Goal: Book appointment/travel/reservation

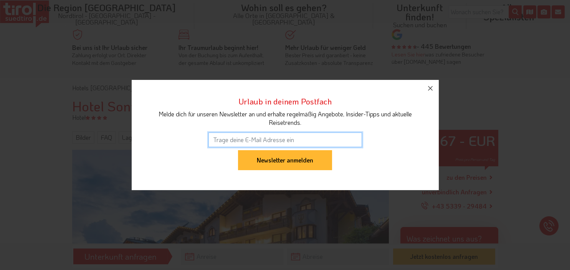
drag, startPoint x: 569, startPoint y: 31, endPoint x: 453, endPoint y: 88, distance: 129.1
click at [570, 36] on div "Urlaub in deinem Postfach Melde dich für unseren Newsletter an und erhalte rege…" at bounding box center [285, 135] width 570 height 270
click at [430, 94] on button "button" at bounding box center [430, 88] width 17 height 17
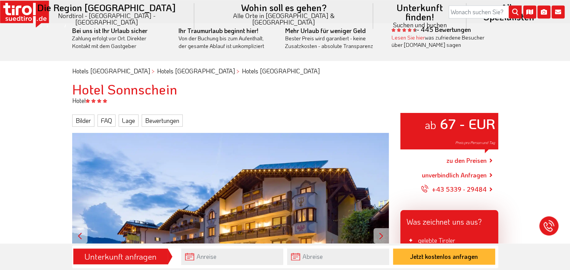
scroll to position [23, 0]
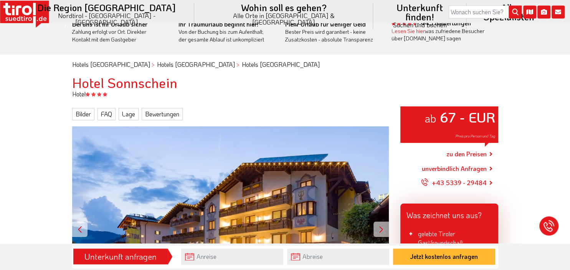
click at [467, 154] on link "zu den Preisen" at bounding box center [466, 153] width 40 height 19
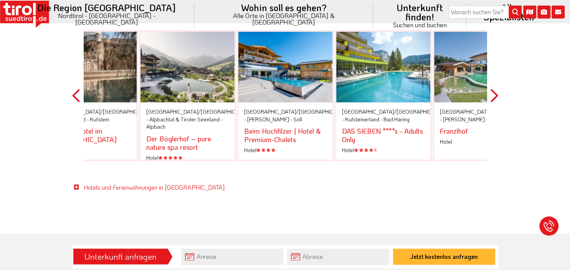
scroll to position [1296, 0]
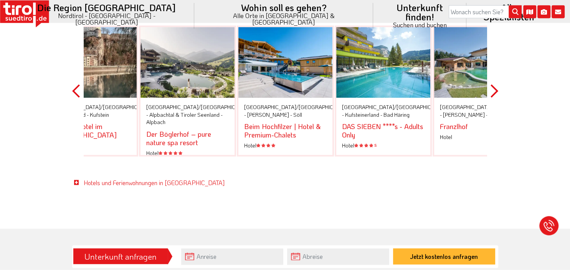
click at [291, 98] on div "Tirol/Nordtirol - Wilder Kaiser - Söll Beim Hochfilzer | Hotel & Premium-Chalet…" at bounding box center [285, 126] width 94 height 57
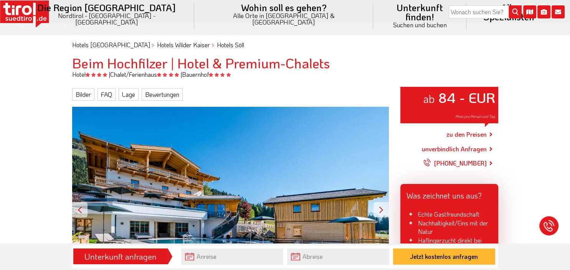
scroll to position [77, 0]
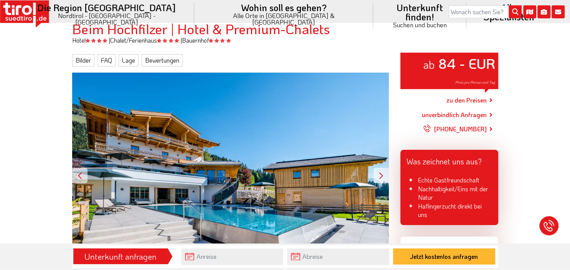
click at [467, 101] on link "zu den Preisen" at bounding box center [466, 100] width 40 height 19
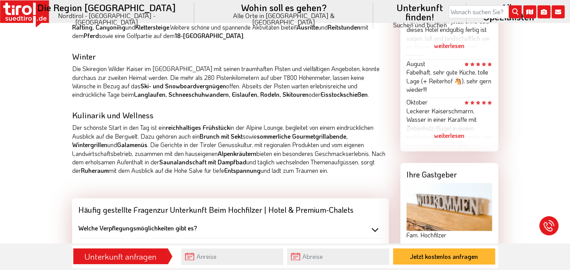
scroll to position [634, 0]
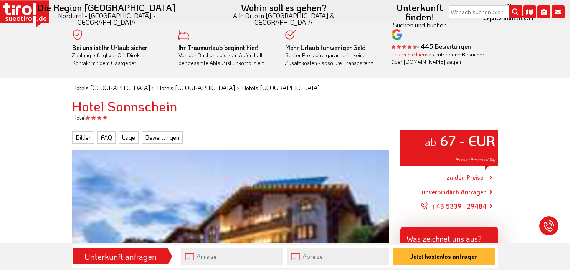
scroll to position [1296, 0]
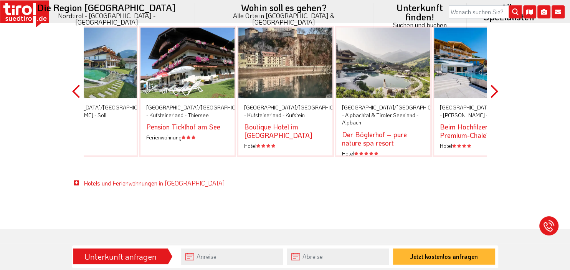
click at [495, 83] on button "Next" at bounding box center [494, 91] width 8 height 174
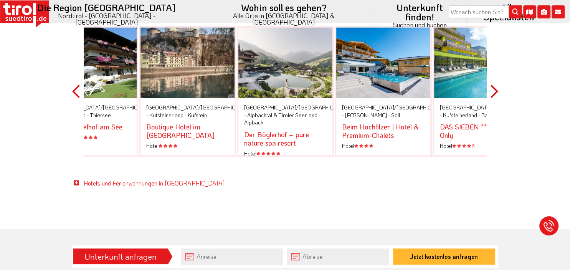
click at [494, 81] on button "Next" at bounding box center [494, 91] width 8 height 174
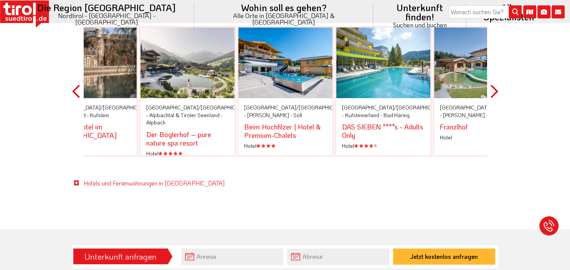
click at [494, 81] on button "Next" at bounding box center [494, 91] width 8 height 174
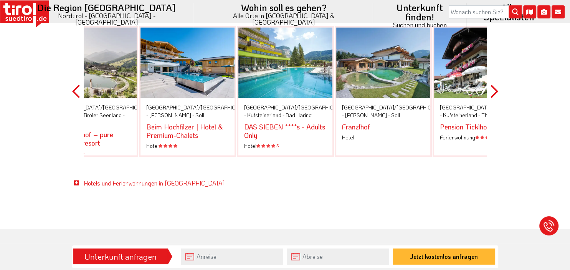
click at [388, 74] on div at bounding box center [383, 62] width 94 height 71
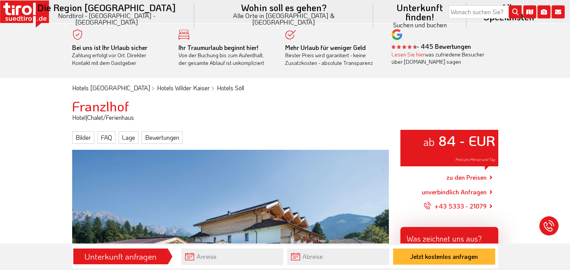
click at [457, 178] on link "zu den Preisen" at bounding box center [466, 177] width 40 height 19
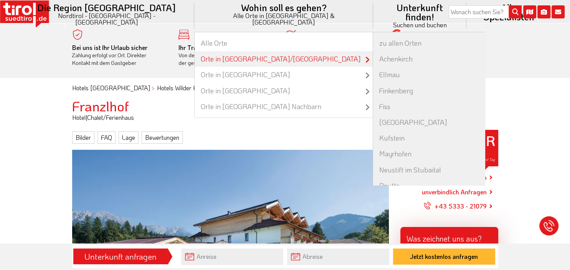
click at [238, 51] on link "Orte in [GEOGRAPHIC_DATA]/[GEOGRAPHIC_DATA]" at bounding box center [284, 59] width 178 height 16
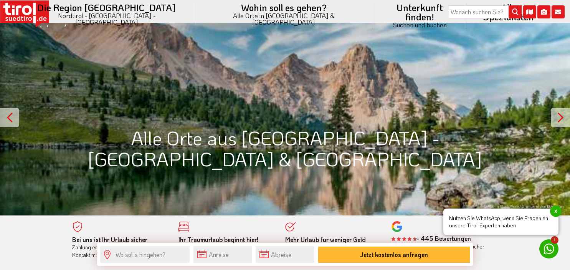
scroll to position [284, 0]
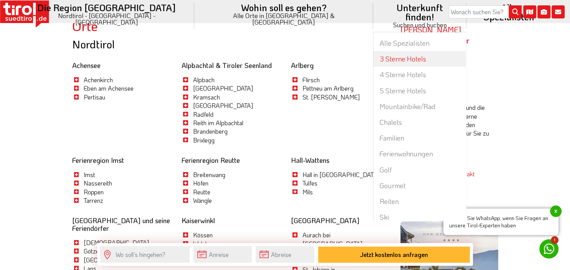
click at [373, 51] on link "3 Sterne Hotels" at bounding box center [419, 59] width 92 height 16
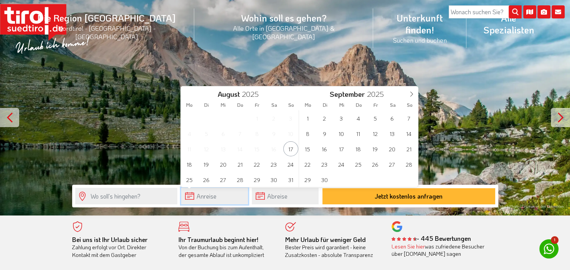
click at [207, 196] on input "text" at bounding box center [214, 196] width 67 height 17
click at [302, 119] on span "1" at bounding box center [307, 118] width 15 height 15
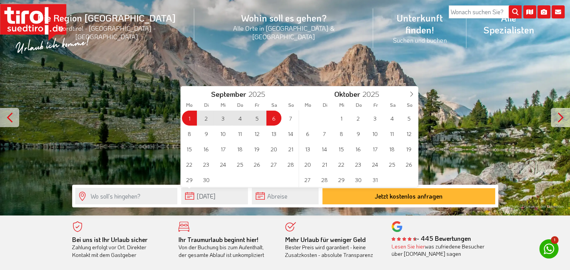
click at [273, 123] on span "6" at bounding box center [273, 118] width 15 height 15
type input "[DATE]"
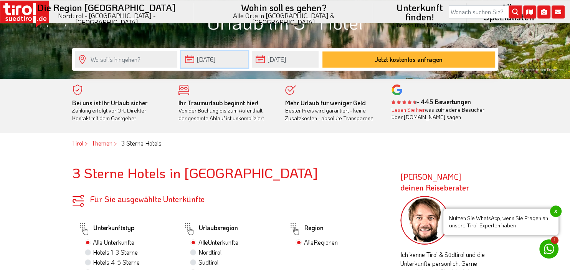
scroll to position [140, 0]
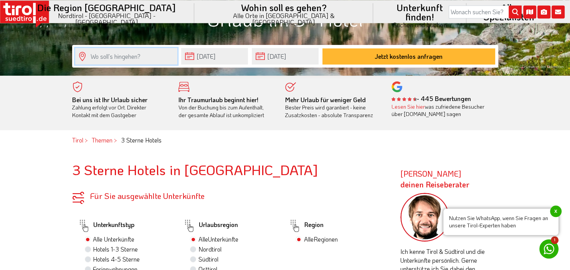
click at [129, 58] on input "text" at bounding box center [126, 56] width 102 height 17
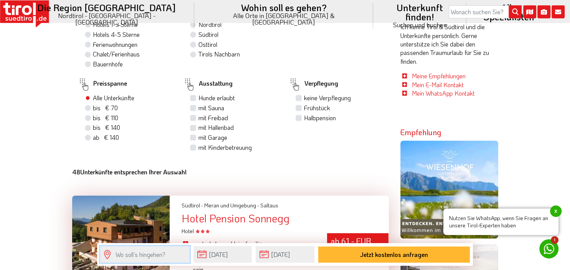
scroll to position [373, 0]
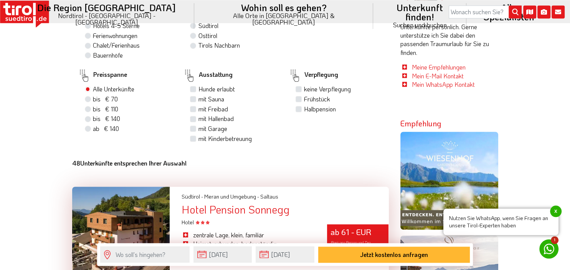
click at [304, 111] on label "Halbpension" at bounding box center [320, 109] width 32 height 8
click at [300, 111] on input "Halbpension" at bounding box center [299, 108] width 5 height 5
checkbox input "true"
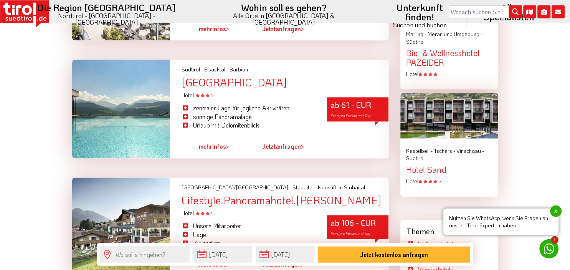
scroll to position [993, 0]
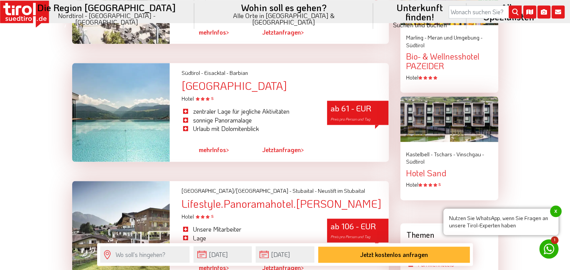
click at [364, 122] on span "Preis pro Person und Tag" at bounding box center [350, 119] width 40 height 5
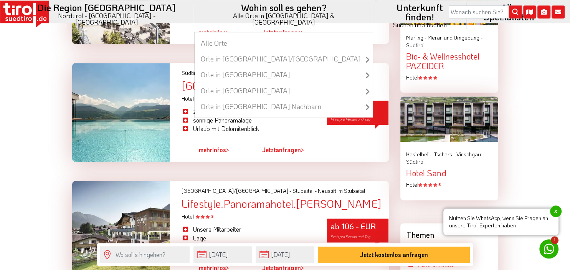
click at [225, 8] on li "Wohin soll es gehen? Alle Orte in Tirol & Südtirol Alle Orte Orte in Tirol/Nord…" at bounding box center [283, 16] width 179 height 32
click at [221, 35] on link "Alle Orte" at bounding box center [284, 43] width 178 height 16
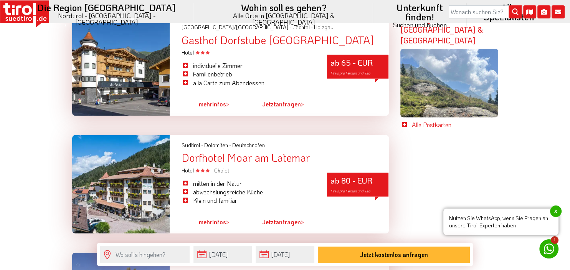
scroll to position [1838, 0]
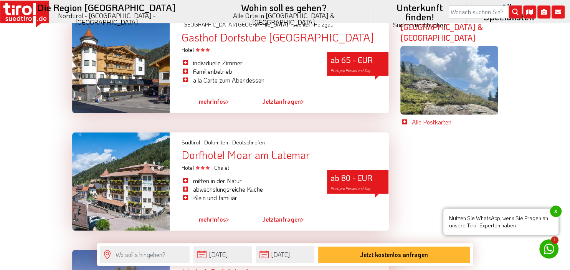
click at [351, 71] on div "ab 65 - EUR Preis pro Person und Tag" at bounding box center [357, 64] width 61 height 24
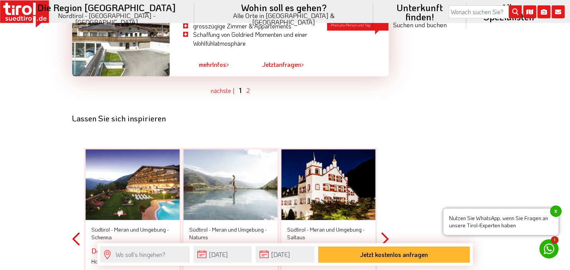
scroll to position [2122, 0]
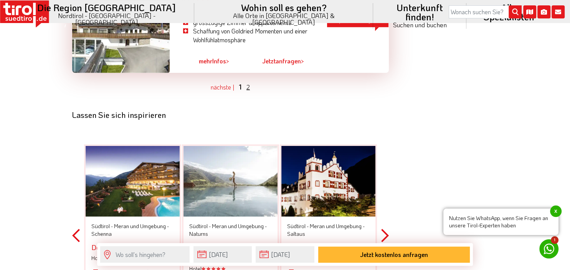
click at [248, 91] on link "2" at bounding box center [247, 87] width 3 height 8
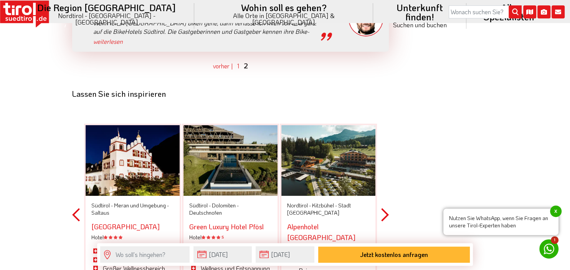
scroll to position [2215, 0]
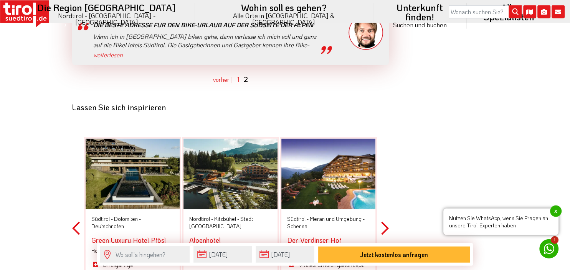
click at [225, 235] on link "Alpenhotel Kitzbühel" at bounding box center [223, 245] width 68 height 20
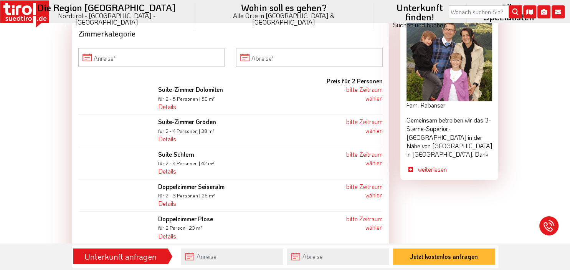
scroll to position [721, 0]
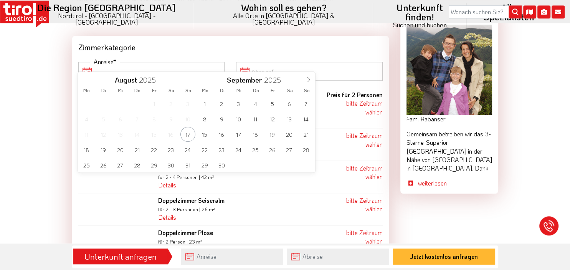
click at [180, 64] on input "Anreise" at bounding box center [151, 71] width 147 height 18
click at [204, 104] on span "1" at bounding box center [204, 103] width 15 height 15
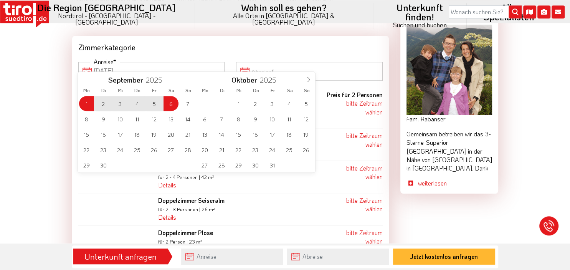
click at [173, 106] on span "6" at bounding box center [170, 103] width 15 height 15
type input "[DATE]"
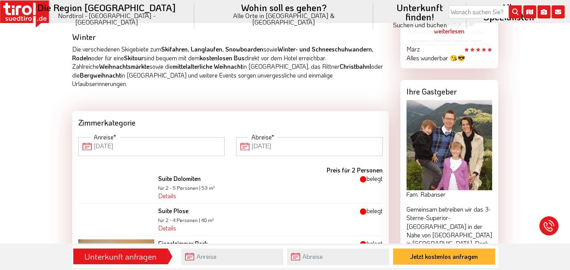
scroll to position [674, 0]
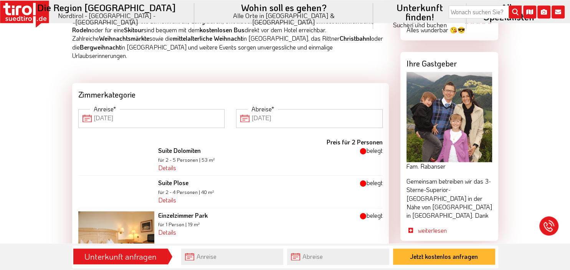
click at [156, 110] on input "[DATE]" at bounding box center [151, 118] width 147 height 18
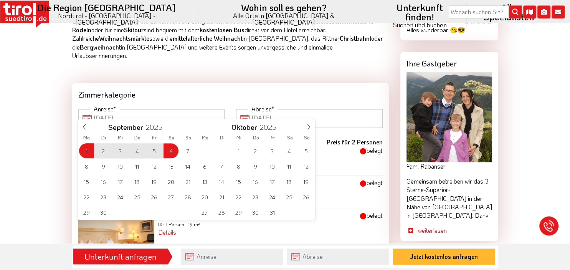
click at [172, 151] on div "1 2 3 4 5 6 7 8 9 10 11 12 13 14 15 16 17 18 19 20 21 22 23 24 25 26 27 28 29 3…" at bounding box center [137, 181] width 118 height 77
click at [172, 165] on span "13" at bounding box center [170, 166] width 15 height 15
type input "06-09-2025"
type input "13-09-2025"
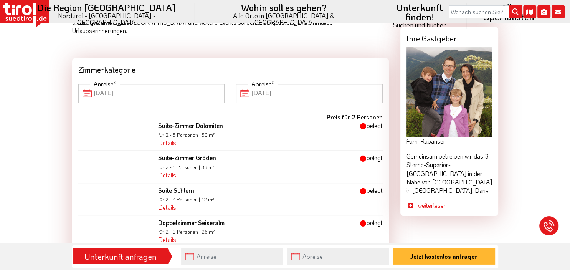
scroll to position [704, 0]
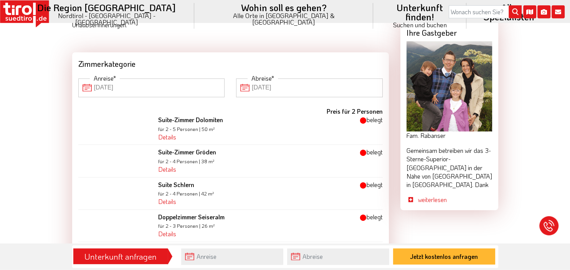
click at [142, 79] on input "06-09-2025" at bounding box center [151, 88] width 147 height 18
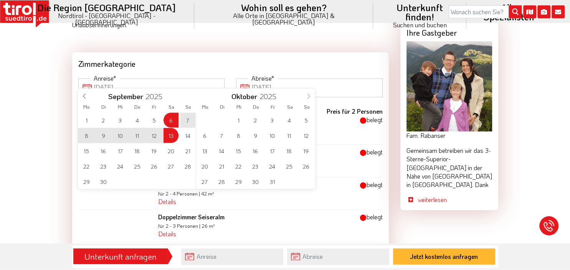
click at [309, 96] on icon at bounding box center [308, 96] width 5 height 5
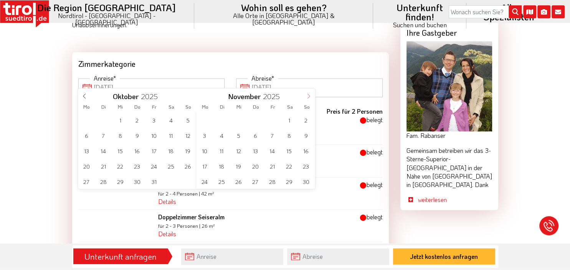
click at [309, 96] on icon at bounding box center [308, 96] width 5 height 5
type input "2026"
click at [309, 96] on icon at bounding box center [308, 96] width 5 height 5
type input "2026"
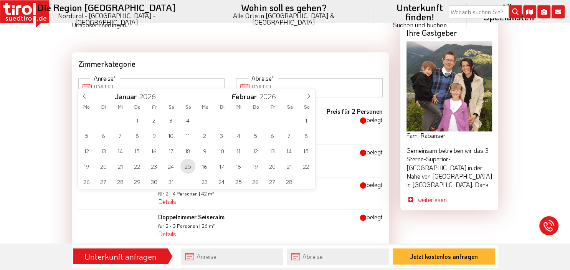
click at [187, 167] on span "25" at bounding box center [187, 166] width 15 height 15
type input "13-09-2025"
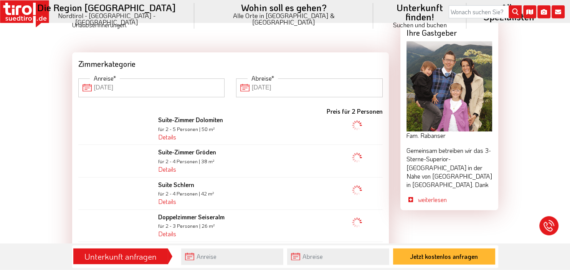
type input "25-01-2026"
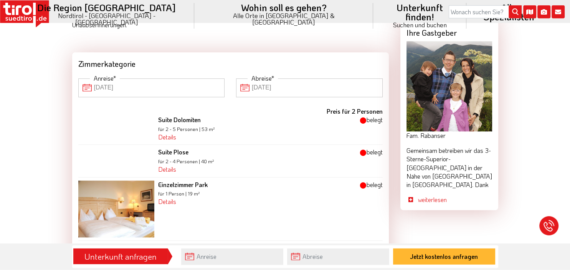
click at [185, 79] on input "13-09-2025" at bounding box center [151, 88] width 147 height 18
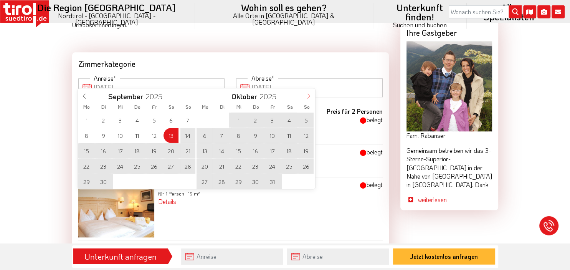
click at [307, 97] on icon at bounding box center [308, 96] width 5 height 5
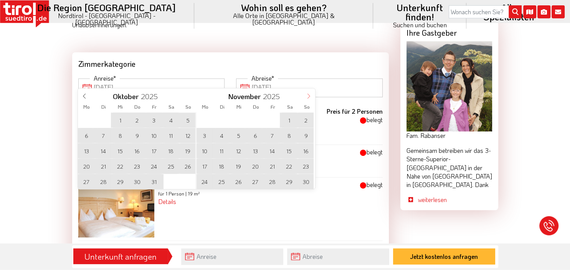
click at [307, 97] on icon at bounding box center [308, 96] width 5 height 5
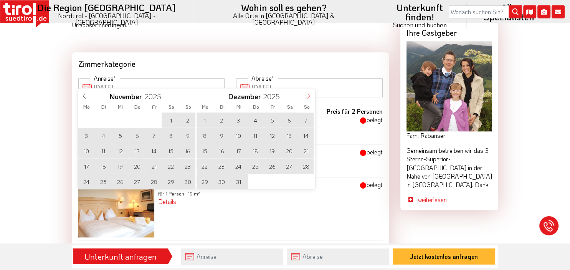
click at [307, 98] on icon at bounding box center [308, 96] width 5 height 5
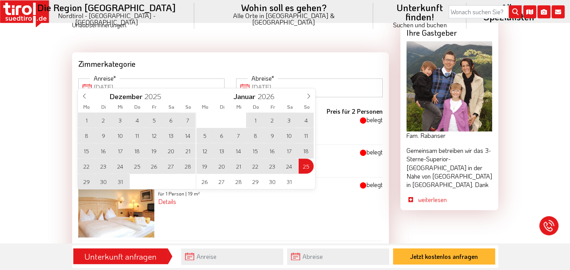
click at [304, 167] on div "29 30 31 1 2 3 4 5 6 7 8 9 10 11 12 13 14 15 16 17 18 19 20 21 22 23 24 25 26 2…" at bounding box center [255, 150] width 118 height 77
click at [131, 83] on input "13-09-2025" at bounding box center [151, 88] width 147 height 18
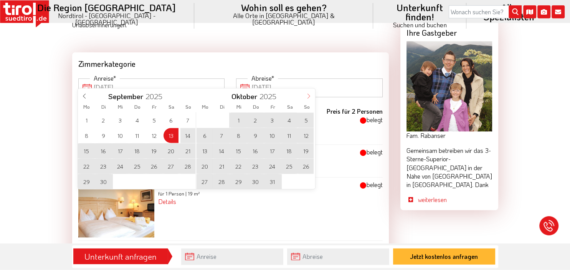
click at [309, 99] on icon at bounding box center [308, 96] width 5 height 5
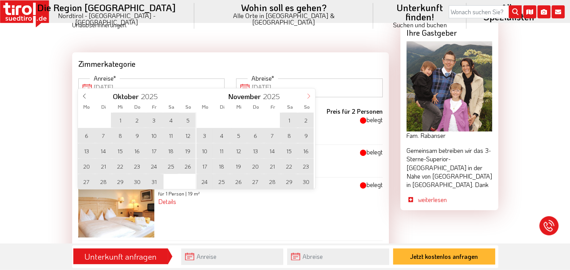
click at [309, 99] on icon at bounding box center [308, 96] width 5 height 5
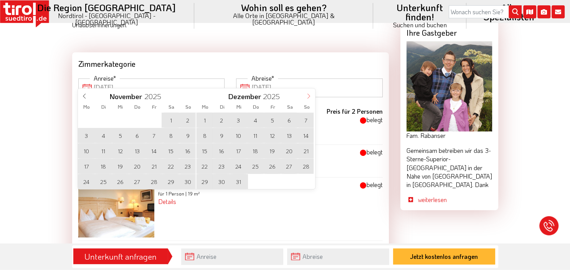
click at [309, 97] on icon at bounding box center [308, 96] width 5 height 5
type input "2026"
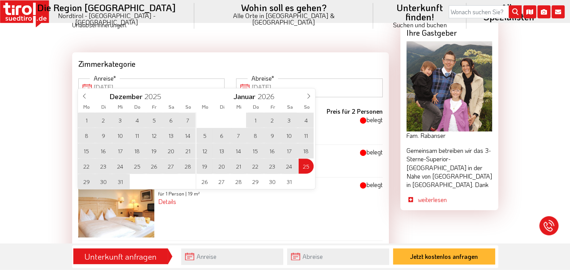
click at [305, 168] on div "29 30 31 1 2 3 4 5 6 7 8 9 10 11 12 13 14 15 16 17 18 19 20 21 22 23 24 25 26 2…" at bounding box center [255, 150] width 118 height 77
type input "2026"
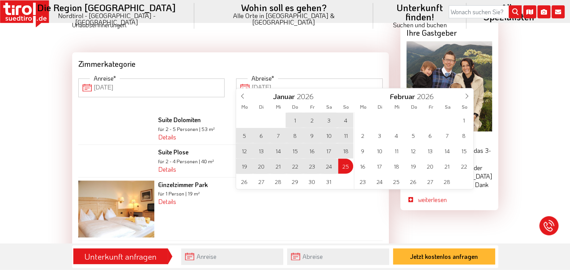
click at [272, 79] on input "25-01-2026" at bounding box center [309, 88] width 147 height 18
click at [314, 181] on span "30" at bounding box center [311, 181] width 15 height 15
type input "13-09-2025"
type input "30-01-2026"
type input "2025"
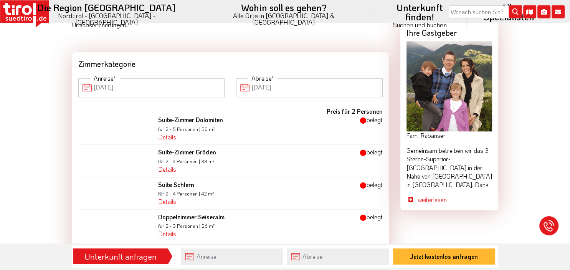
click at [147, 80] on input "13-09-2025" at bounding box center [151, 88] width 147 height 18
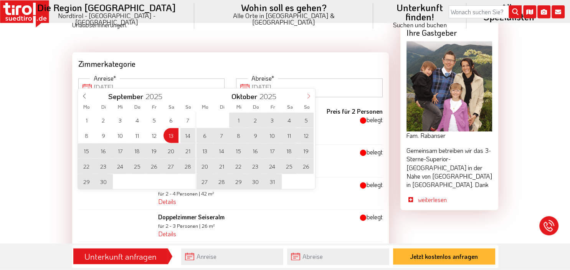
click at [308, 99] on span at bounding box center [308, 95] width 13 height 13
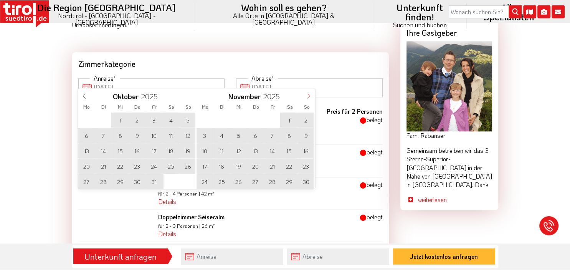
click at [308, 99] on span at bounding box center [308, 95] width 13 height 13
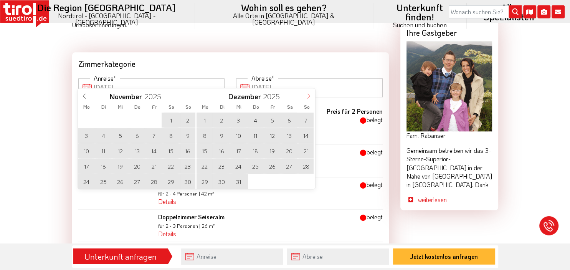
click at [308, 99] on span at bounding box center [308, 95] width 13 height 13
type input "2026"
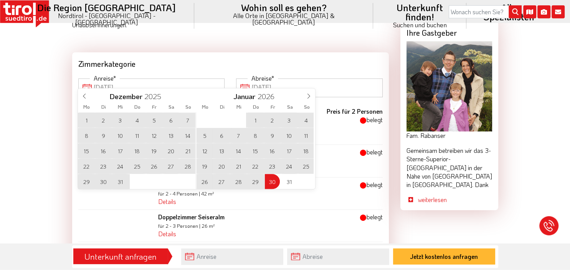
click at [308, 165] on span "25" at bounding box center [306, 166] width 15 height 15
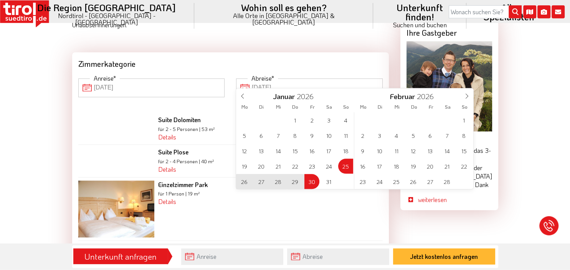
click at [287, 84] on input "30-01-2026" at bounding box center [309, 88] width 147 height 18
click at [466, 122] on span "1" at bounding box center [463, 120] width 15 height 15
type input "25-01-2026"
type input "01-02-2026"
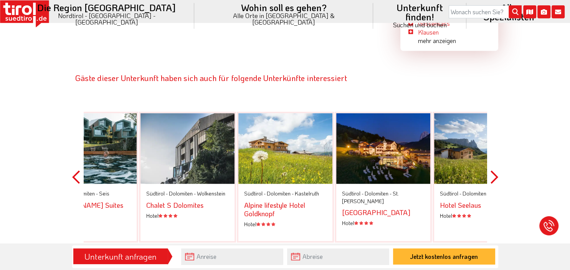
scroll to position [1731, 0]
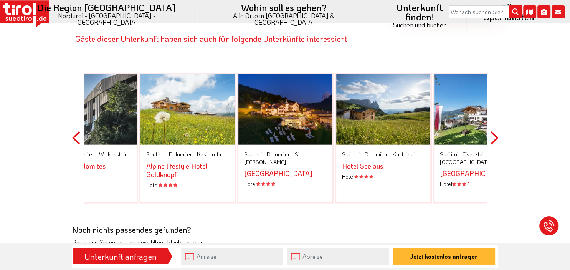
click at [493, 110] on button "Next" at bounding box center [494, 138] width 8 height 174
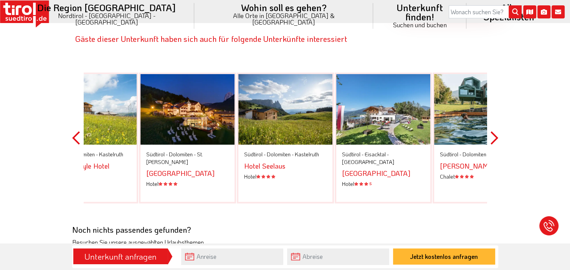
click at [493, 110] on button "Next" at bounding box center [494, 138] width 8 height 174
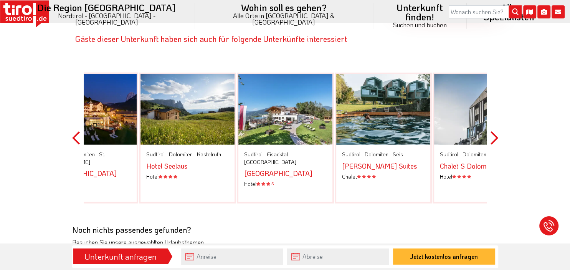
click at [493, 110] on button "Next" at bounding box center [494, 138] width 8 height 174
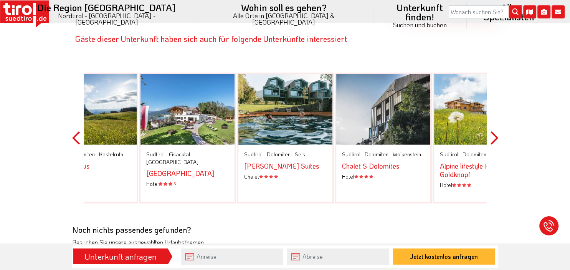
click at [493, 110] on button "Next" at bounding box center [494, 138] width 8 height 174
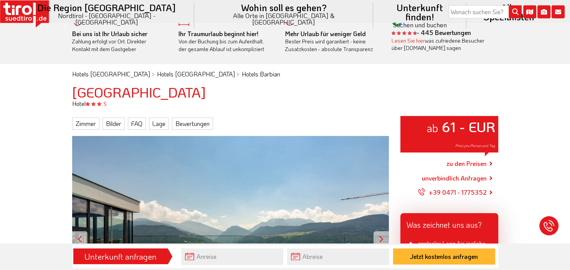
scroll to position [0, 0]
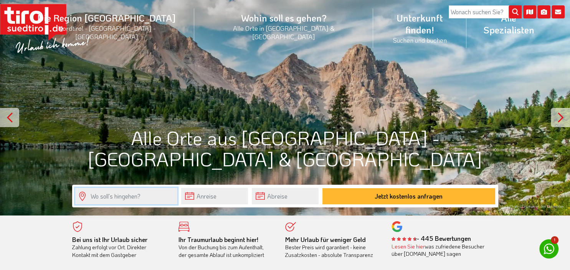
click at [145, 199] on input "text" at bounding box center [126, 196] width 102 height 17
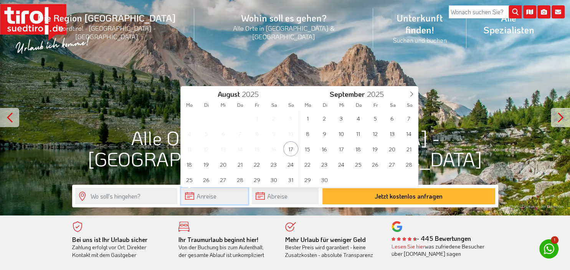
click at [217, 198] on input "text" at bounding box center [214, 196] width 67 height 17
click at [308, 119] on span "1" at bounding box center [307, 118] width 15 height 15
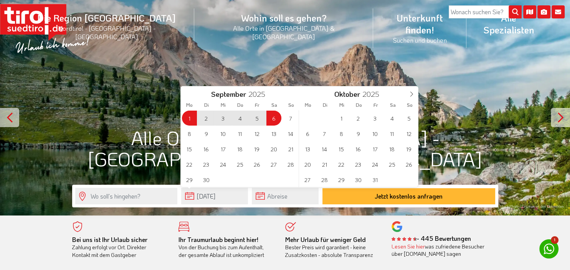
click at [275, 121] on span "6" at bounding box center [273, 118] width 15 height 15
type input "01-09-2025"
type input "06-09-2025"
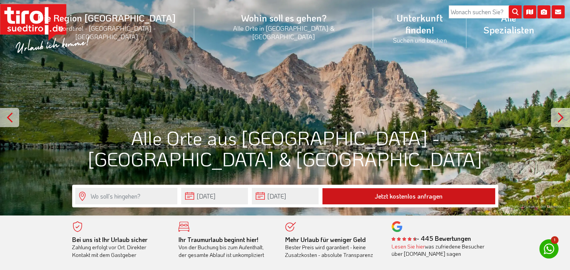
click at [414, 198] on button "Jetzt kostenlos anfragen" at bounding box center [408, 196] width 173 height 16
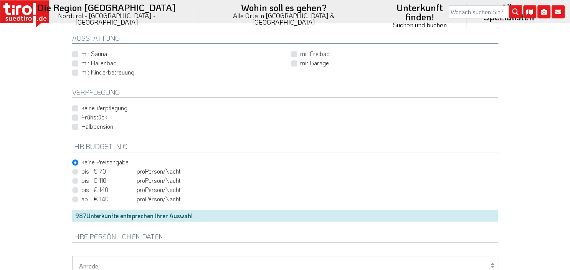
scroll to position [360, 0]
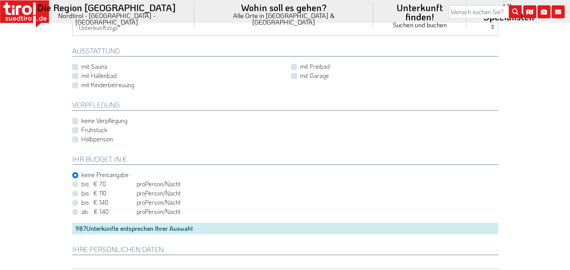
click at [81, 140] on label "Halbpension" at bounding box center [97, 139] width 32 height 8
click at [74, 140] on input "Halbpension" at bounding box center [287, 139] width 426 height 5
checkbox input "true"
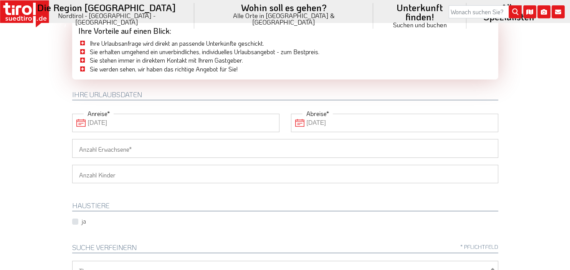
scroll to position [41, 0]
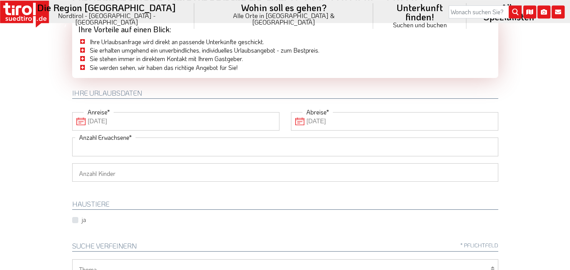
click at [354, 146] on input "Anzahl Erwachsene" at bounding box center [285, 146] width 426 height 18
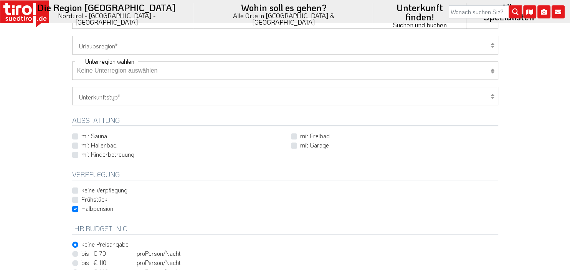
scroll to position [365, 0]
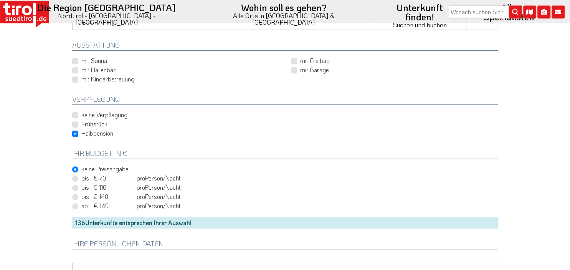
type input "2"
click at [80, 180] on div "bis € 70 bis CHF 65 pro Person Einheit /Nacht" at bounding box center [285, 178] width 426 height 9
click at [81, 177] on label "bis € 70 bis CHF 65 pro Person Einheit /Nacht" at bounding box center [130, 178] width 99 height 8
click at [76, 177] on input "bis € 70 bis CHF 65 pro Person Einheit /Nacht" at bounding box center [287, 177] width 426 height 5
radio input "true"
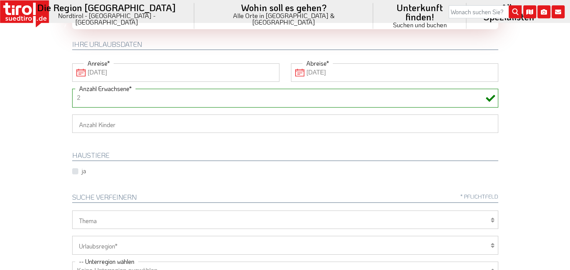
scroll to position [0, 0]
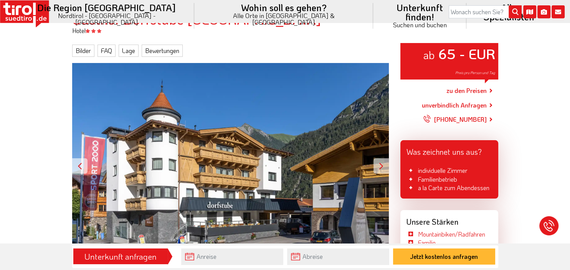
scroll to position [64, 0]
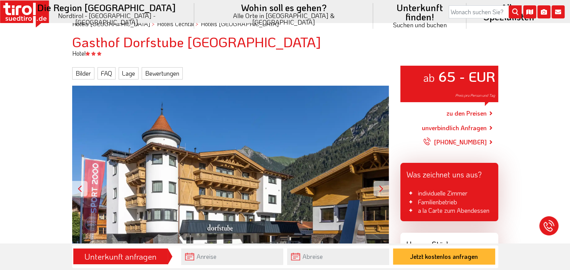
click at [467, 114] on link "zu den Preisen" at bounding box center [466, 113] width 40 height 19
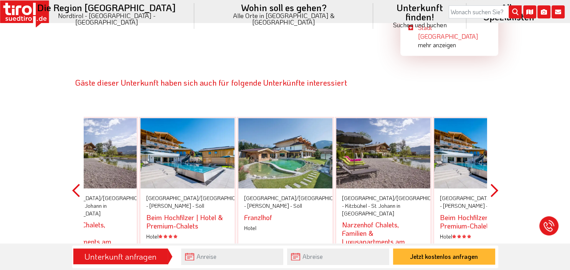
scroll to position [1325, 0]
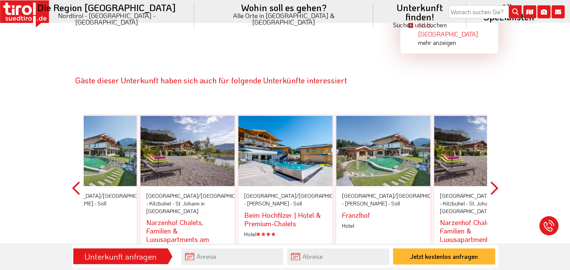
click at [372, 222] on div "Hotel" at bounding box center [383, 226] width 83 height 8
click at [495, 116] on button "Next" at bounding box center [494, 188] width 8 height 191
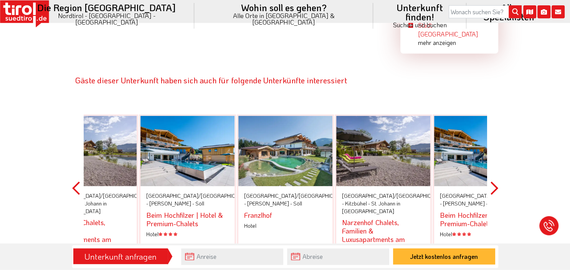
click at [378, 116] on div at bounding box center [383, 151] width 94 height 71
click at [494, 117] on button "Next" at bounding box center [494, 188] width 8 height 191
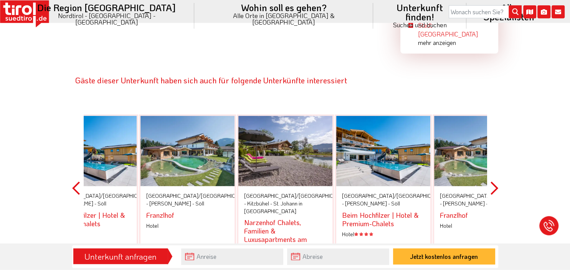
click at [494, 117] on button "Next" at bounding box center [494, 188] width 8 height 191
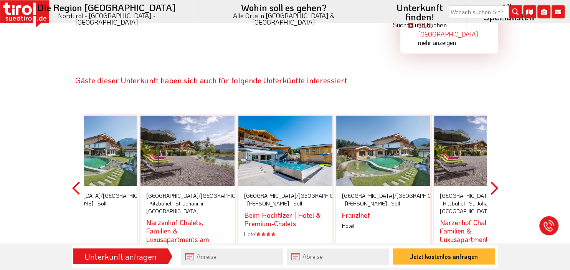
click at [494, 117] on button "Next" at bounding box center [494, 188] width 8 height 191
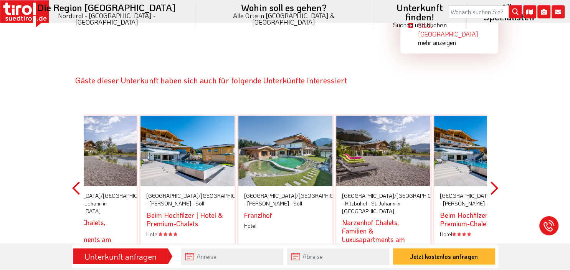
click at [494, 117] on button "Next" at bounding box center [494, 188] width 8 height 191
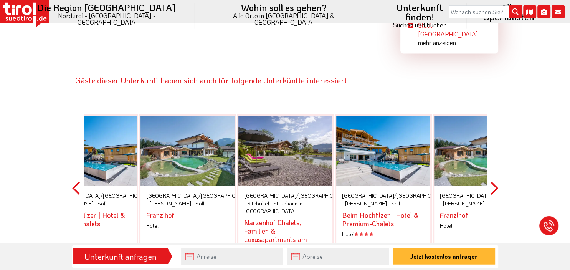
click at [494, 117] on button "Next" at bounding box center [494, 188] width 8 height 191
click at [494, 122] on button "Next" at bounding box center [494, 188] width 8 height 191
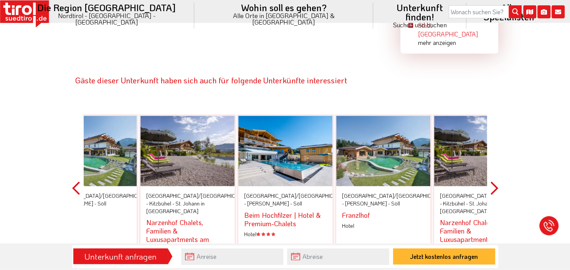
click at [494, 122] on button "Next" at bounding box center [494, 188] width 8 height 191
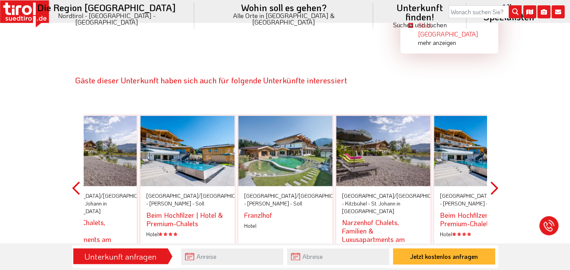
click at [494, 122] on button "Next" at bounding box center [494, 188] width 8 height 191
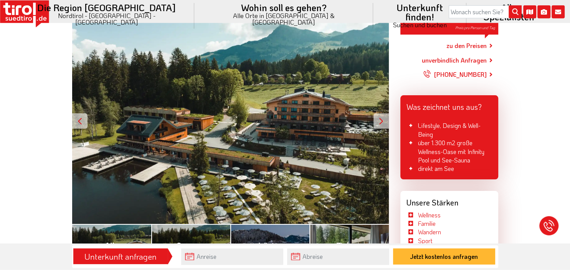
scroll to position [0, 0]
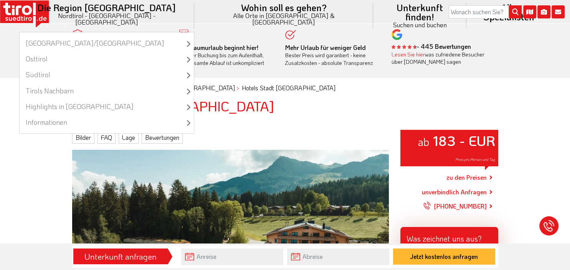
click at [130, 10] on li "Die Region Tirol Nordtirol - Südtirol - Osttirol Tirol/Nordtirol Tirol/Nordtiro…" at bounding box center [106, 16] width 175 height 32
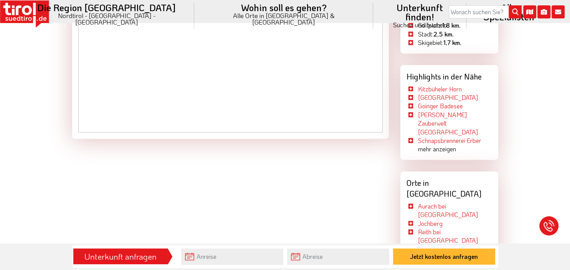
scroll to position [1082, 0]
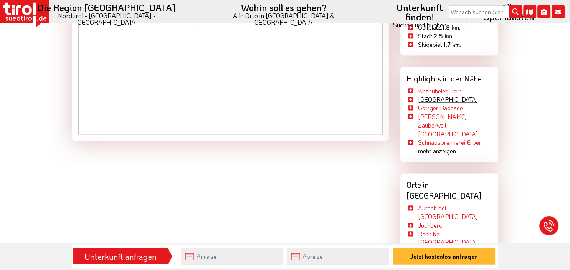
click at [447, 96] on link "Wildpark Aurach" at bounding box center [448, 100] width 60 height 8
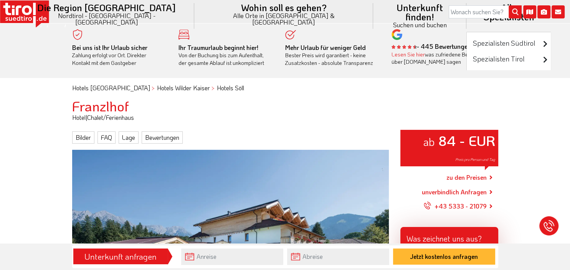
click at [466, 10] on li "Alle Spezialisten Spezialisten Südtirol Luxushotels Familienhotels Wellnesshote…" at bounding box center [508, 16] width 84 height 32
click at [467, 51] on link "Spezialisten Tirol" at bounding box center [509, 59] width 84 height 16
click at [543, 56] on icon at bounding box center [549, 62] width 13 height 13
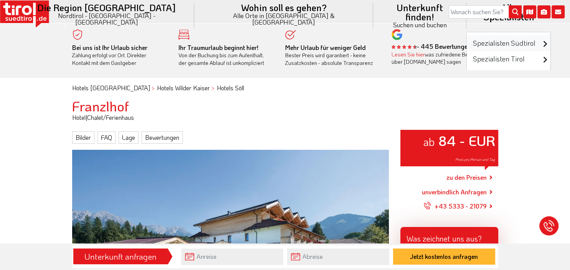
click at [467, 38] on link "Spezialisten Südtirol" at bounding box center [509, 43] width 84 height 16
click at [543, 40] on icon at bounding box center [549, 46] width 13 height 13
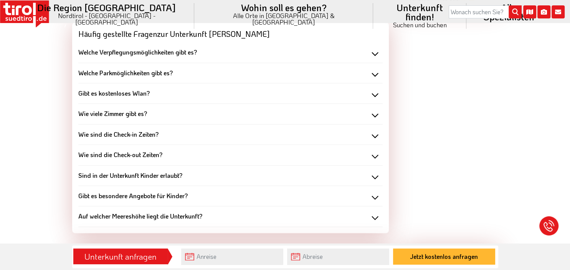
scroll to position [720, 0]
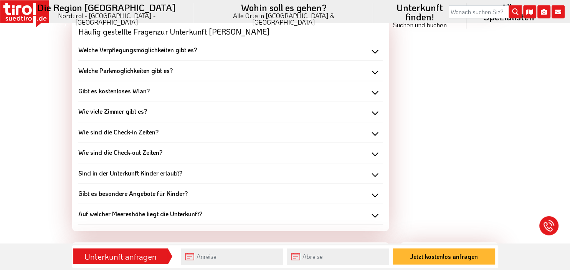
click at [218, 52] on div "Welche Verpflegungsmöglichkeiten gibt es?" at bounding box center [230, 50] width 304 height 8
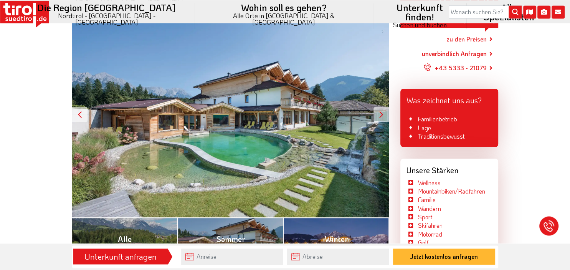
scroll to position [0, 0]
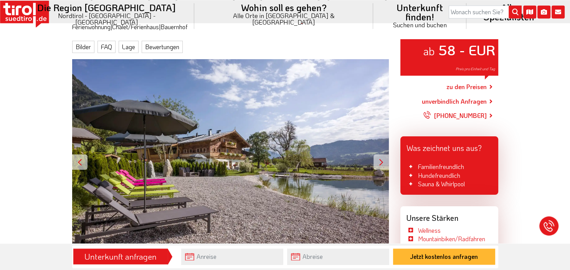
scroll to position [95, 0]
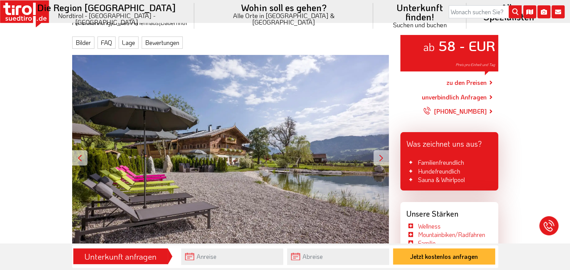
click at [473, 84] on link "zu den Preisen" at bounding box center [466, 82] width 40 height 19
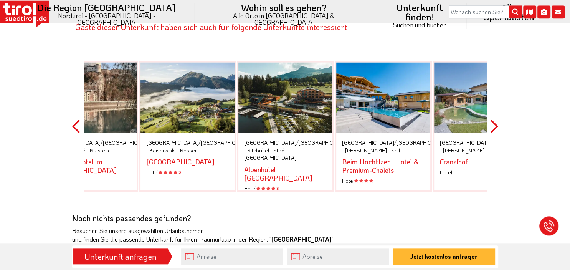
scroll to position [1275, 0]
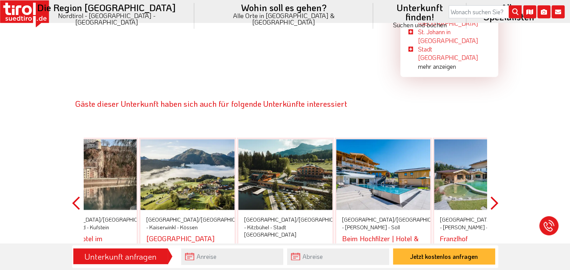
click at [494, 133] on button "Next" at bounding box center [494, 203] width 8 height 174
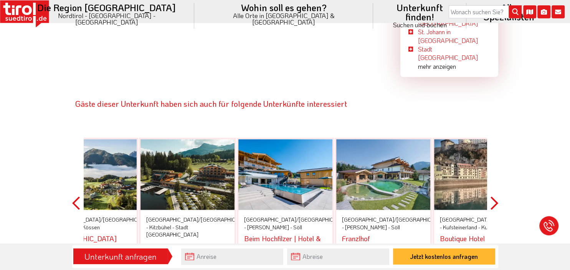
click at [494, 133] on button "Next" at bounding box center [494, 203] width 8 height 174
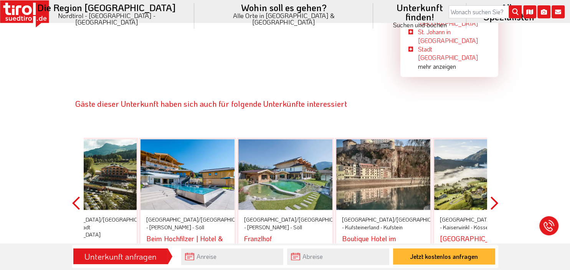
click at [494, 133] on button "Next" at bounding box center [494, 203] width 8 height 174
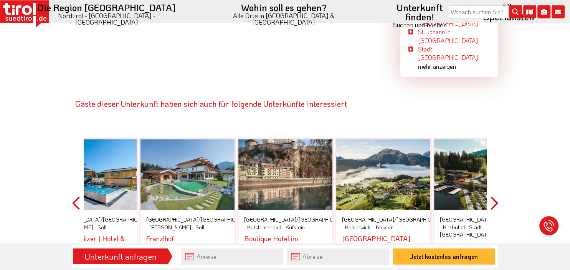
click at [494, 133] on button "Next" at bounding box center [494, 203] width 8 height 174
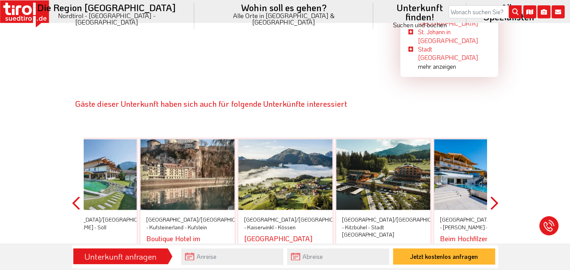
click at [494, 133] on button "Next" at bounding box center [494, 203] width 8 height 174
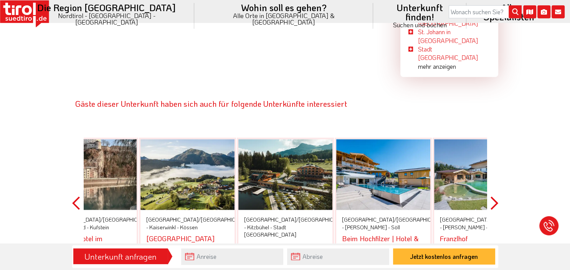
click at [193, 139] on div at bounding box center [187, 174] width 94 height 71
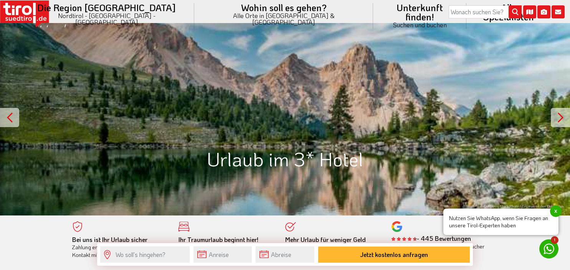
scroll to position [2215, 0]
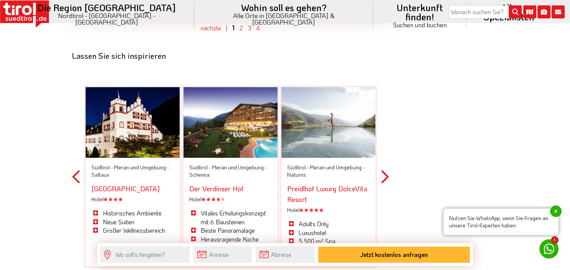
click at [383, 168] on button "Next" at bounding box center [385, 176] width 8 height 225
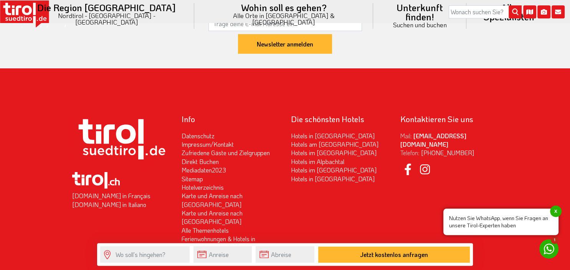
scroll to position [2568, 0]
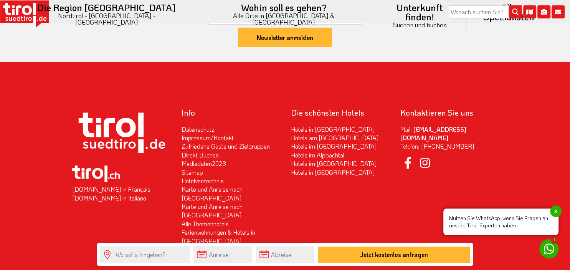
click at [199, 151] on link "Direkt Buchen" at bounding box center [200, 155] width 37 height 8
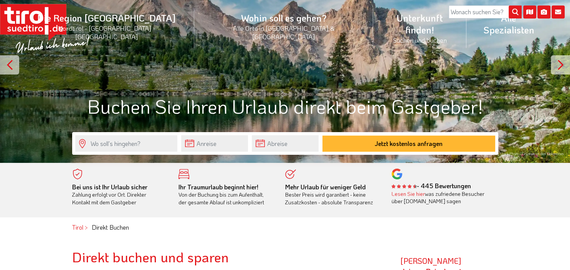
scroll to position [51, 0]
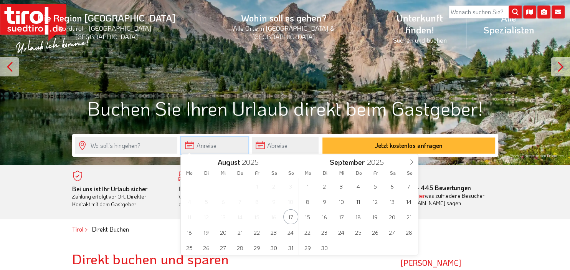
click at [214, 147] on input "text" at bounding box center [214, 145] width 67 height 17
click at [309, 190] on span "1" at bounding box center [307, 185] width 15 height 15
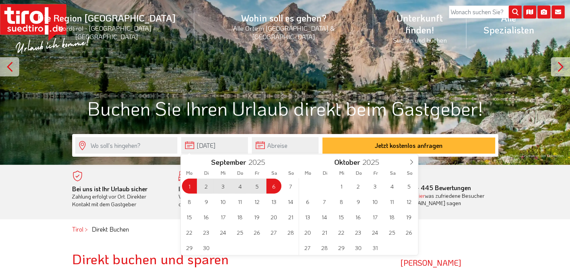
click at [271, 188] on span "6" at bounding box center [273, 185] width 15 height 15
type input "[DATE]"
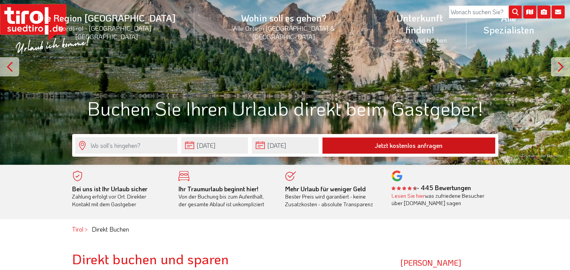
click at [409, 144] on button "Jetzt kostenlos anfragen" at bounding box center [408, 145] width 173 height 16
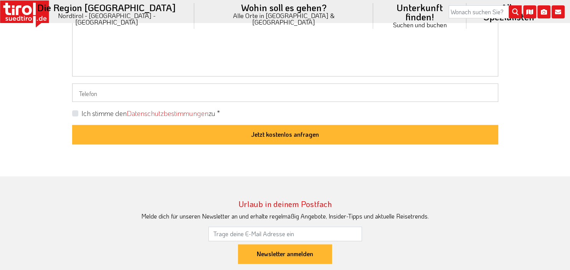
scroll to position [703, 0]
